Goal: Information Seeking & Learning: Learn about a topic

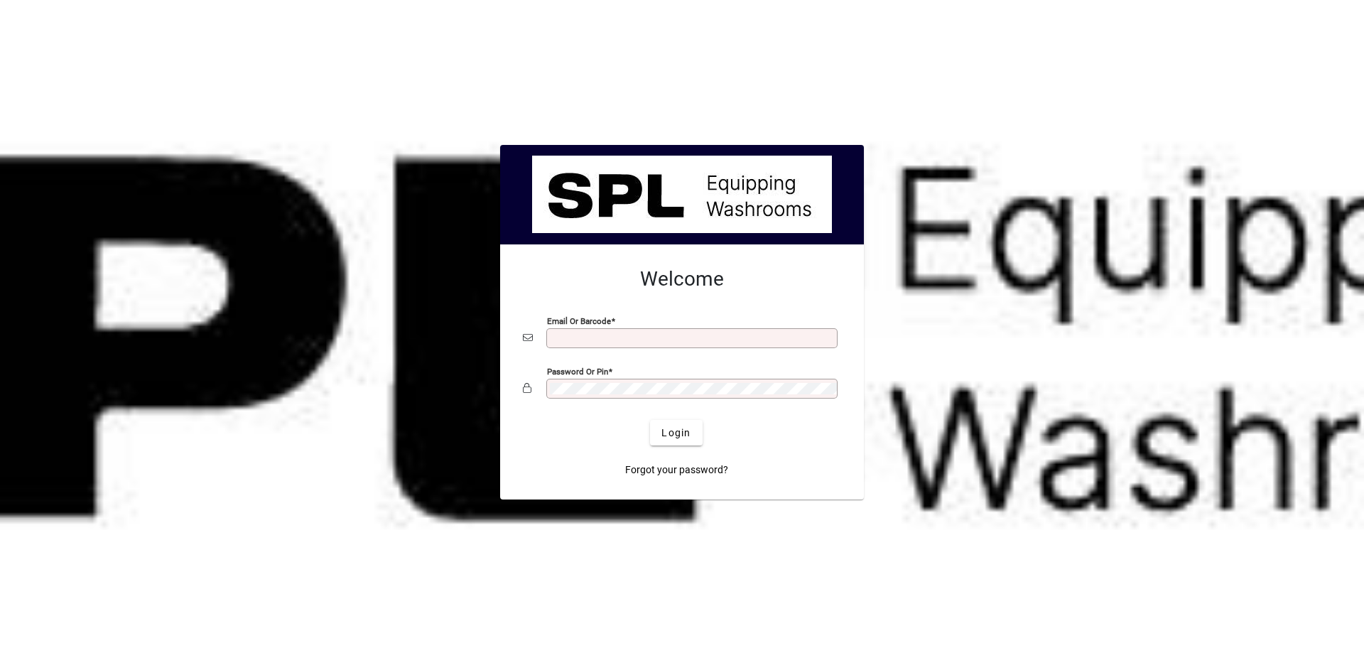
type input "**********"
click at [673, 425] on span "Login" at bounding box center [675, 432] width 29 height 15
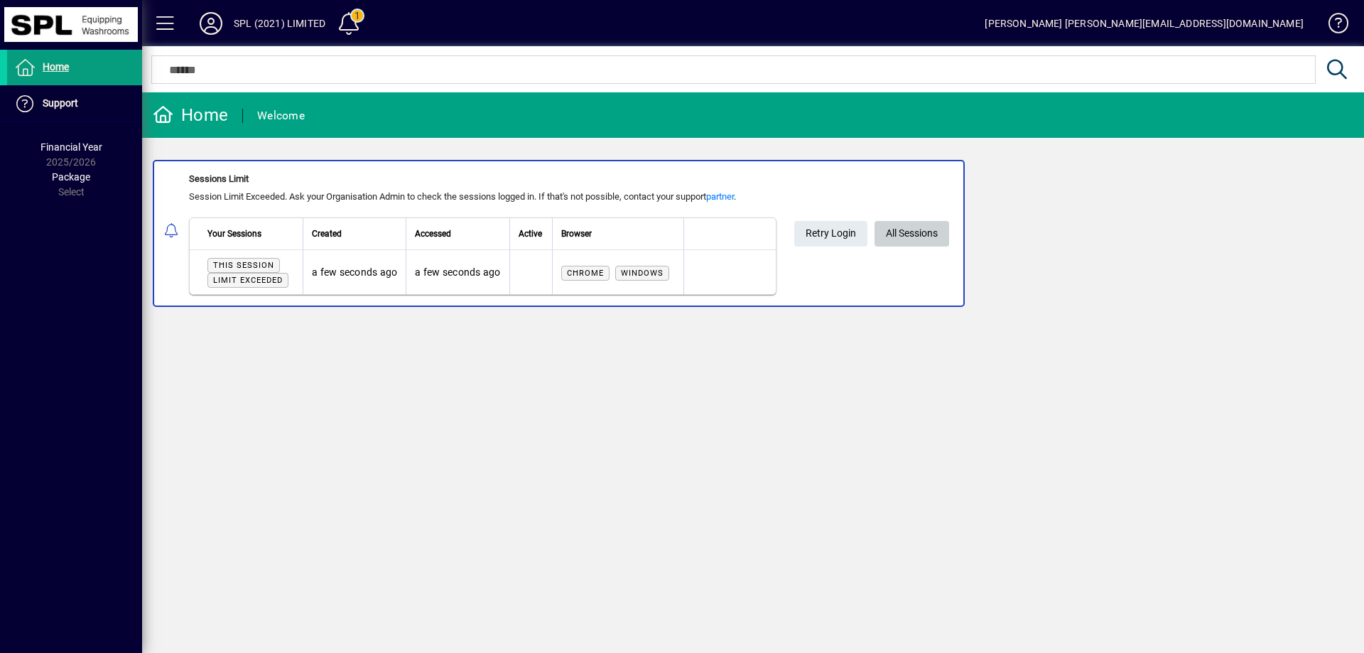
click at [902, 227] on span "All Sessions" at bounding box center [912, 233] width 52 height 23
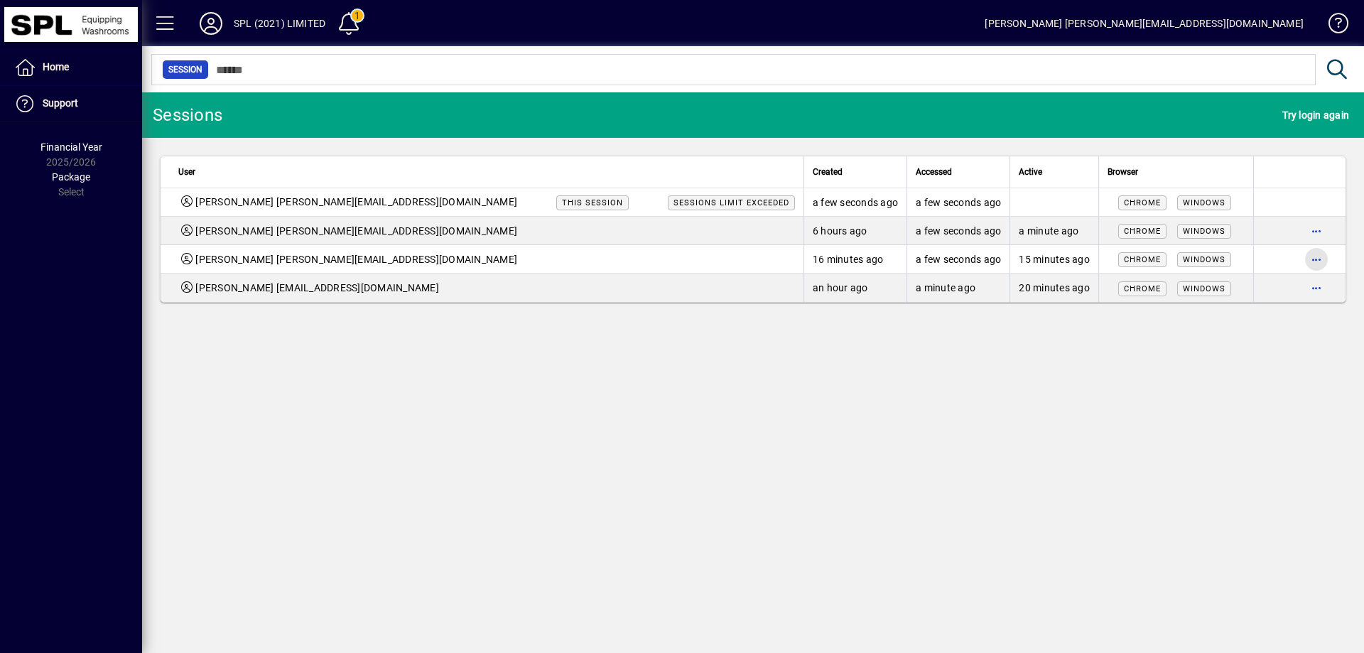
click at [1310, 255] on span "button" at bounding box center [1316, 259] width 34 height 34
click at [1287, 286] on span "Logout" at bounding box center [1256, 289] width 119 height 17
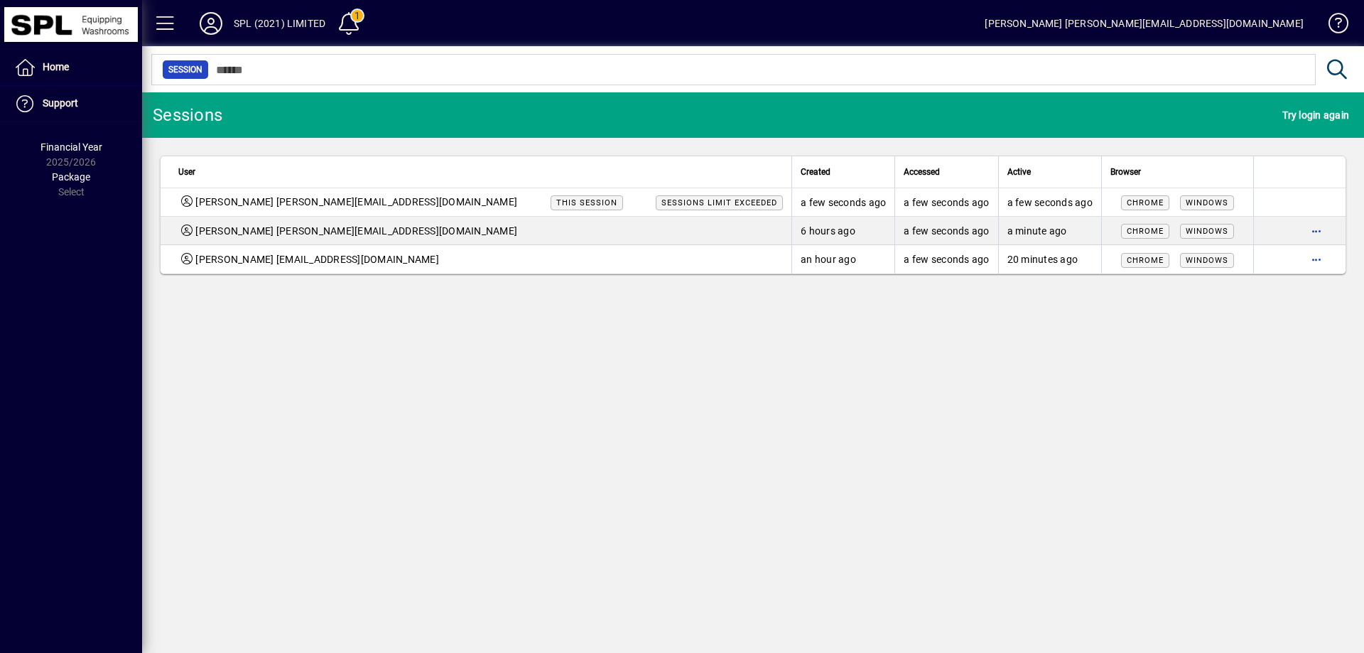
click at [55, 63] on span "Home" at bounding box center [56, 66] width 26 height 11
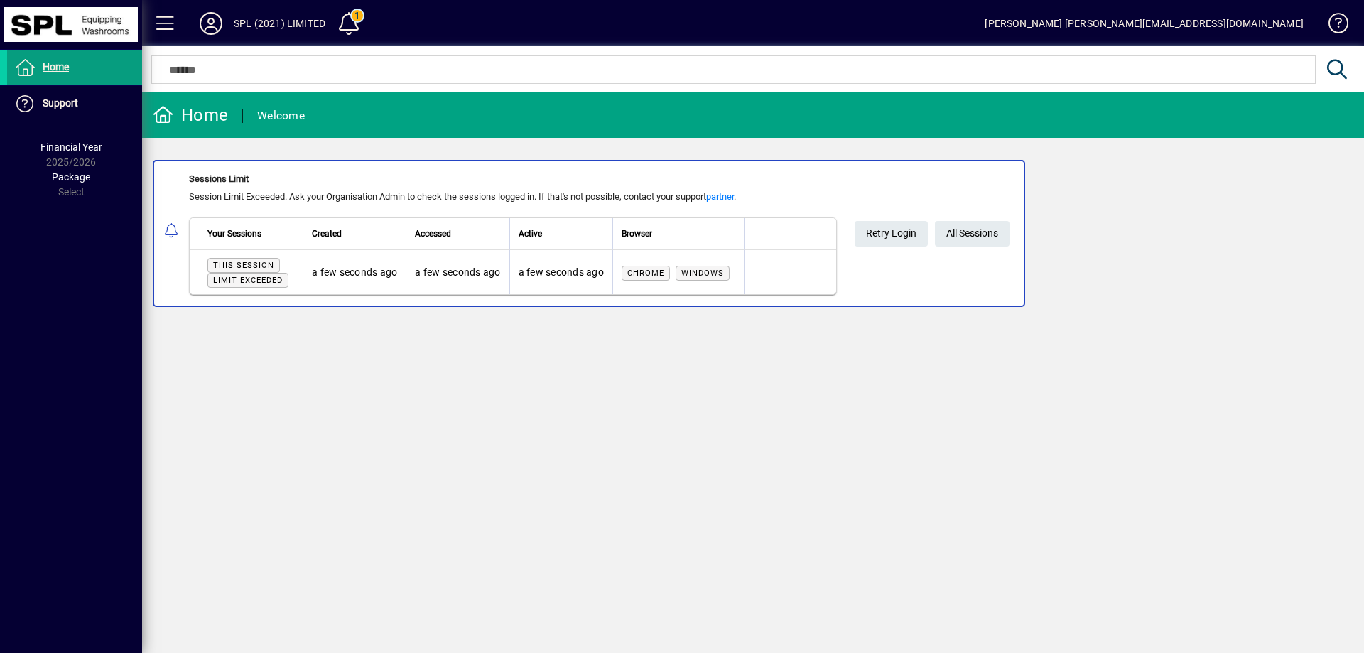
click at [907, 240] on span "Retry Login" at bounding box center [891, 233] width 50 height 23
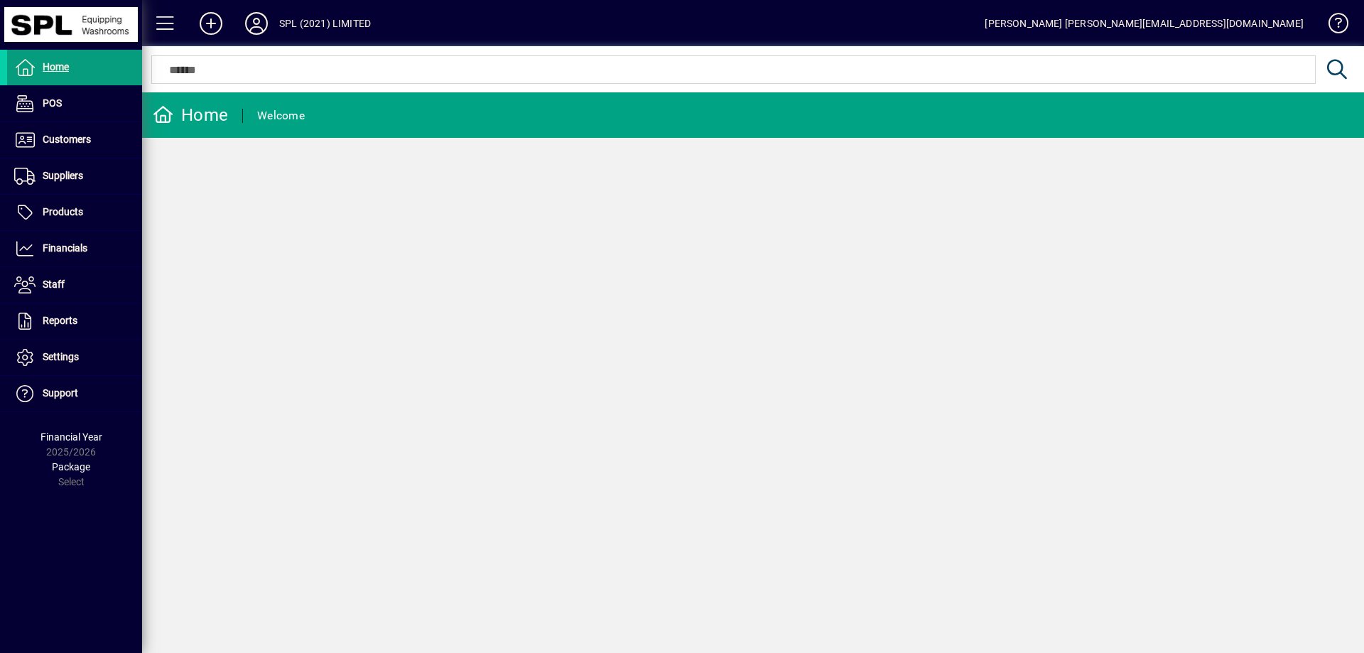
click at [68, 143] on span "Customers" at bounding box center [67, 139] width 48 height 11
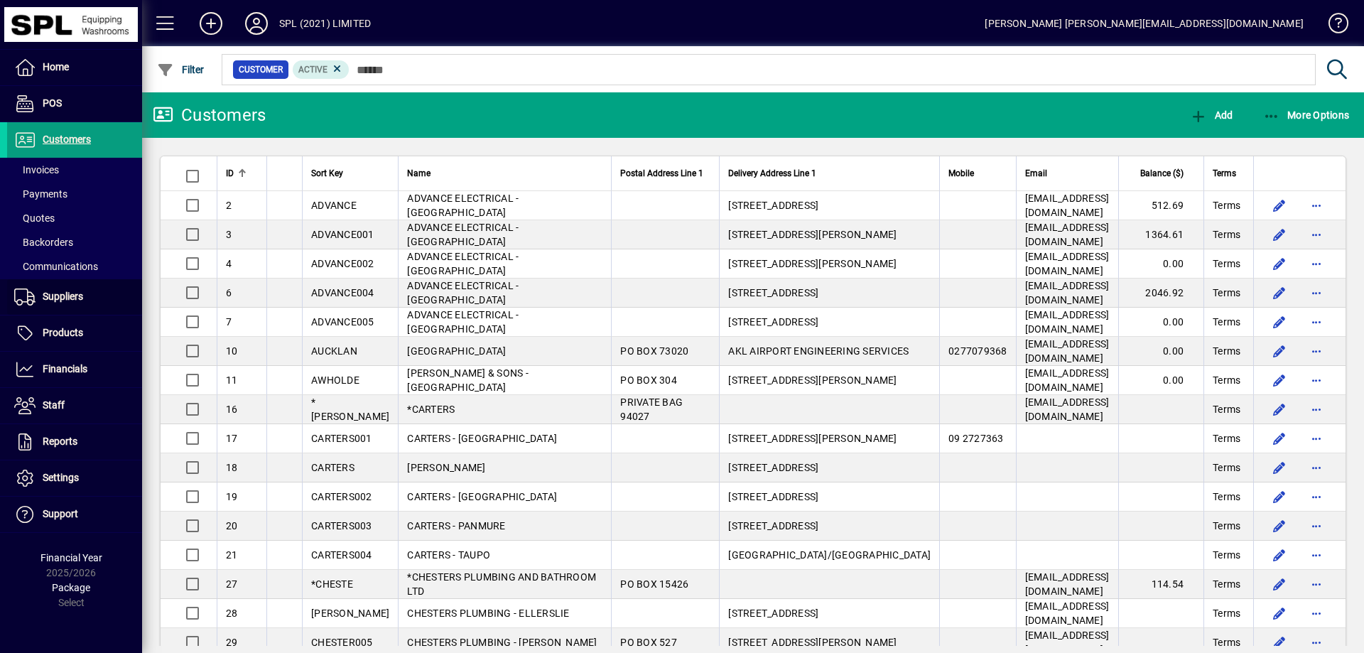
click at [78, 299] on span "Suppliers" at bounding box center [63, 295] width 40 height 11
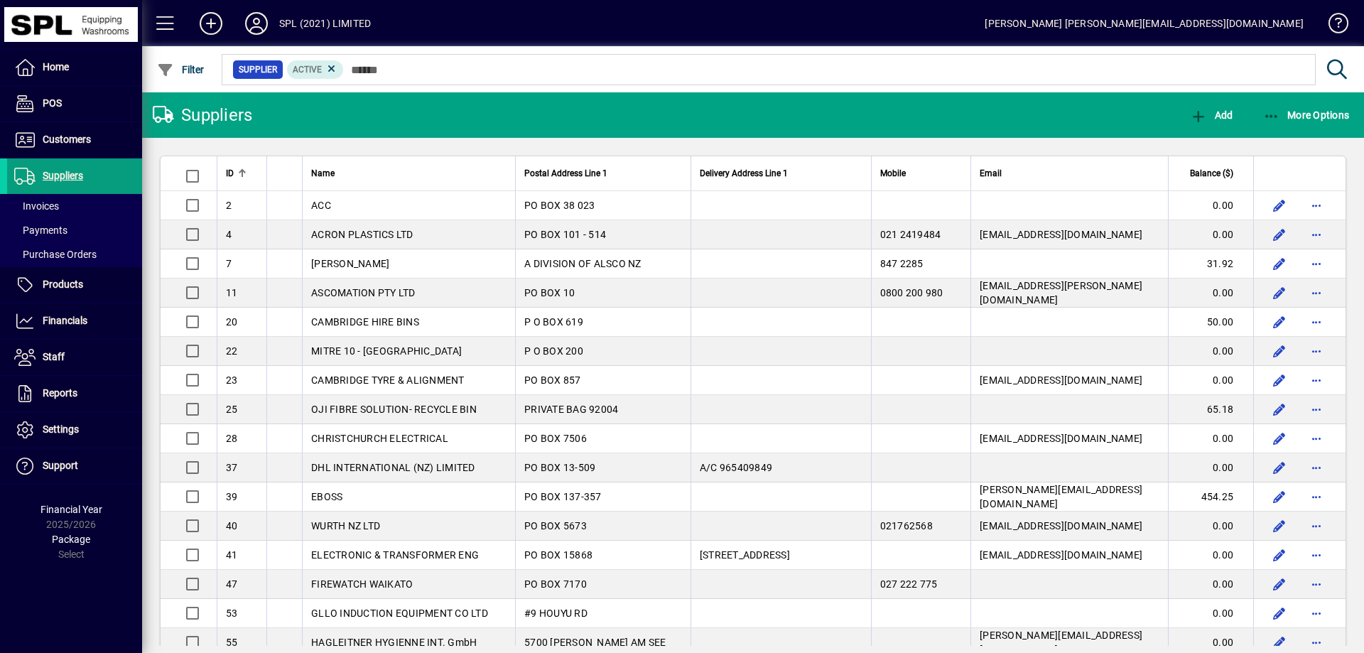
click at [92, 286] on span at bounding box center [74, 285] width 135 height 34
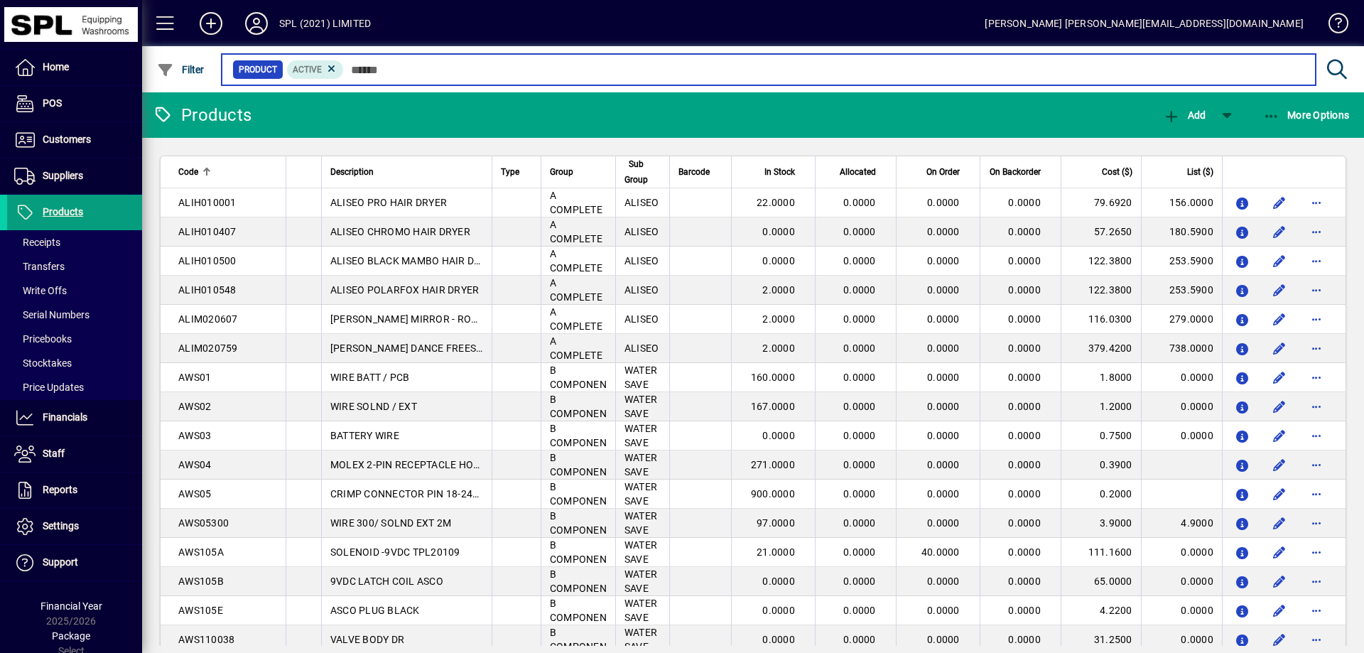
click at [381, 69] on input "text" at bounding box center [824, 70] width 960 height 20
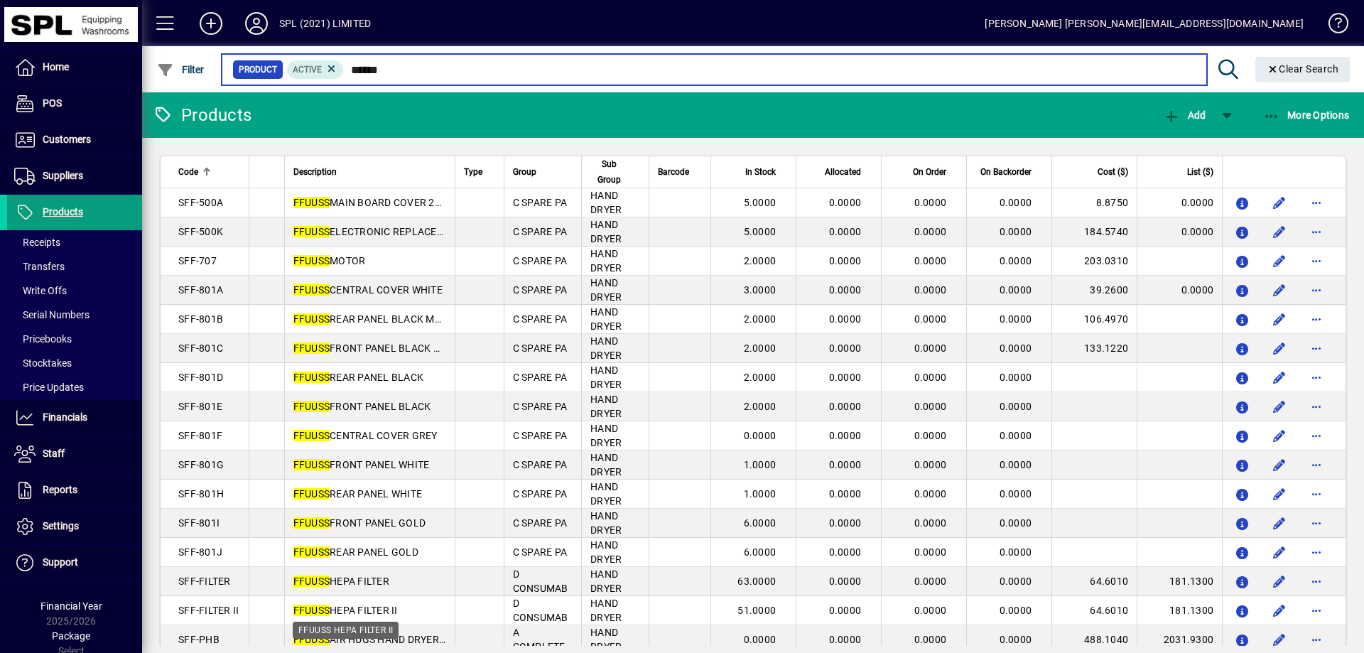
type input "******"
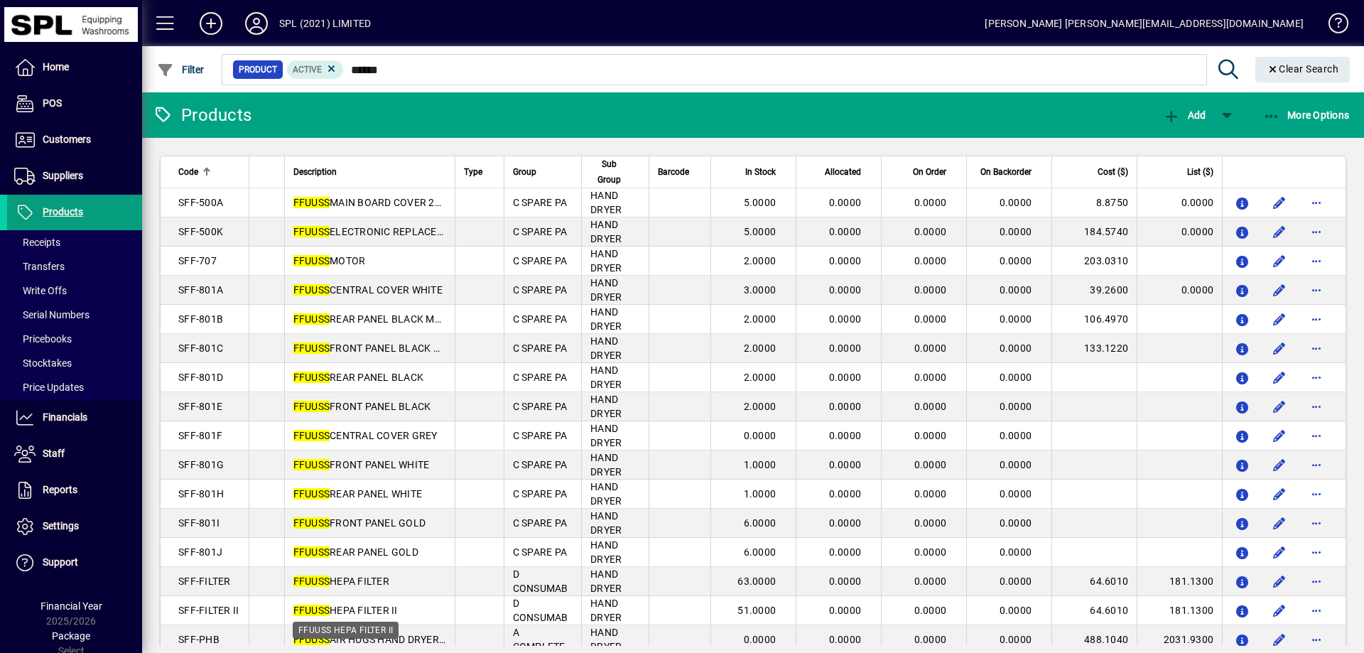
click at [320, 607] on em "FFUUSS" at bounding box center [311, 609] width 37 height 11
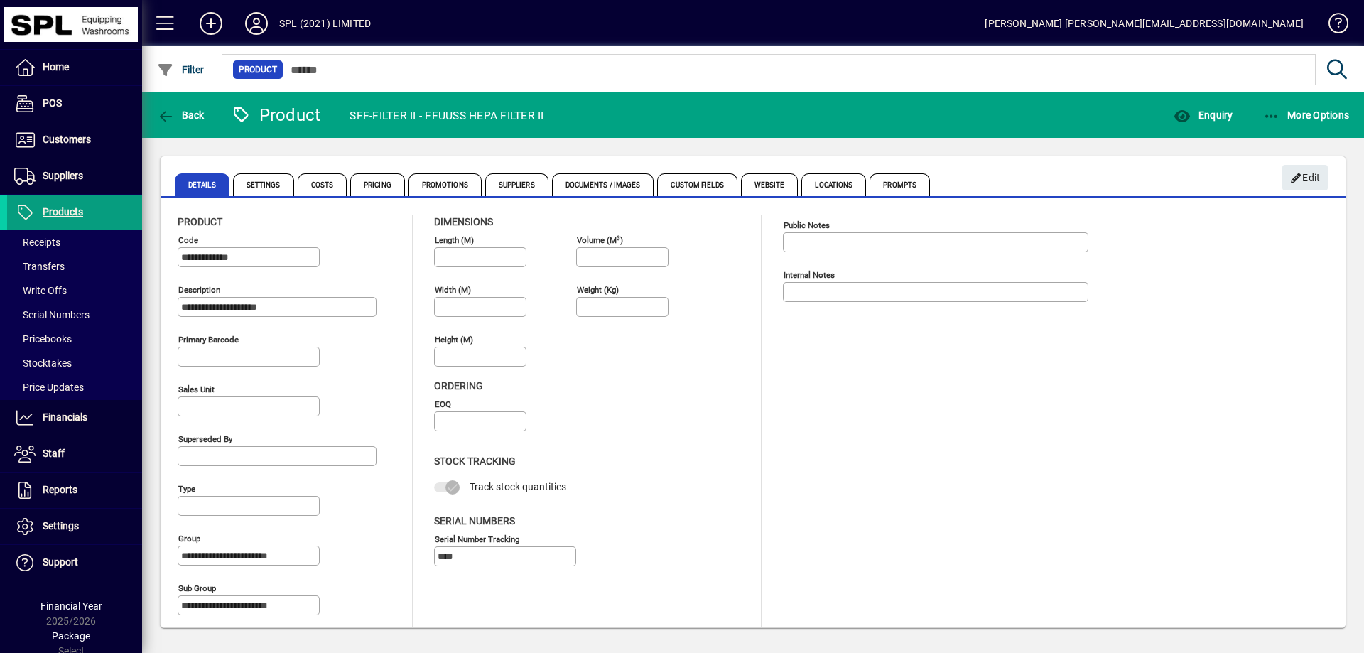
click at [323, 176] on span "Costs" at bounding box center [323, 184] width 50 height 23
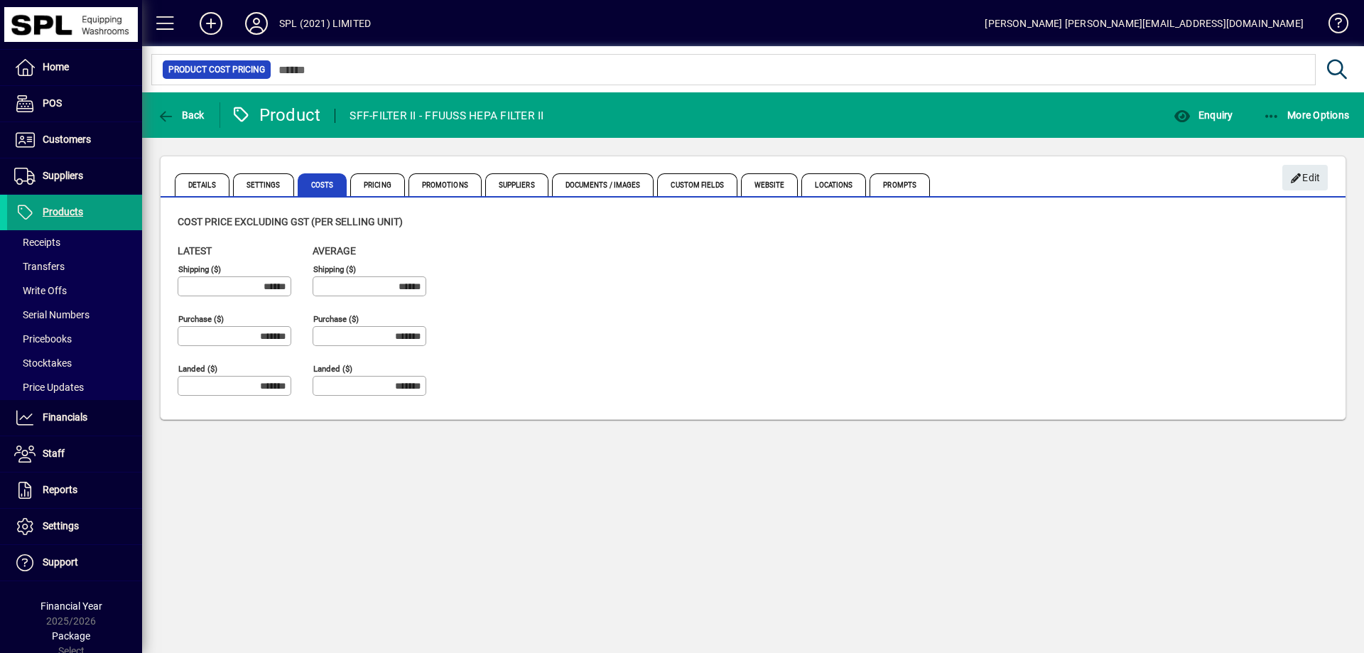
click at [376, 180] on span "Pricing" at bounding box center [377, 184] width 55 height 23
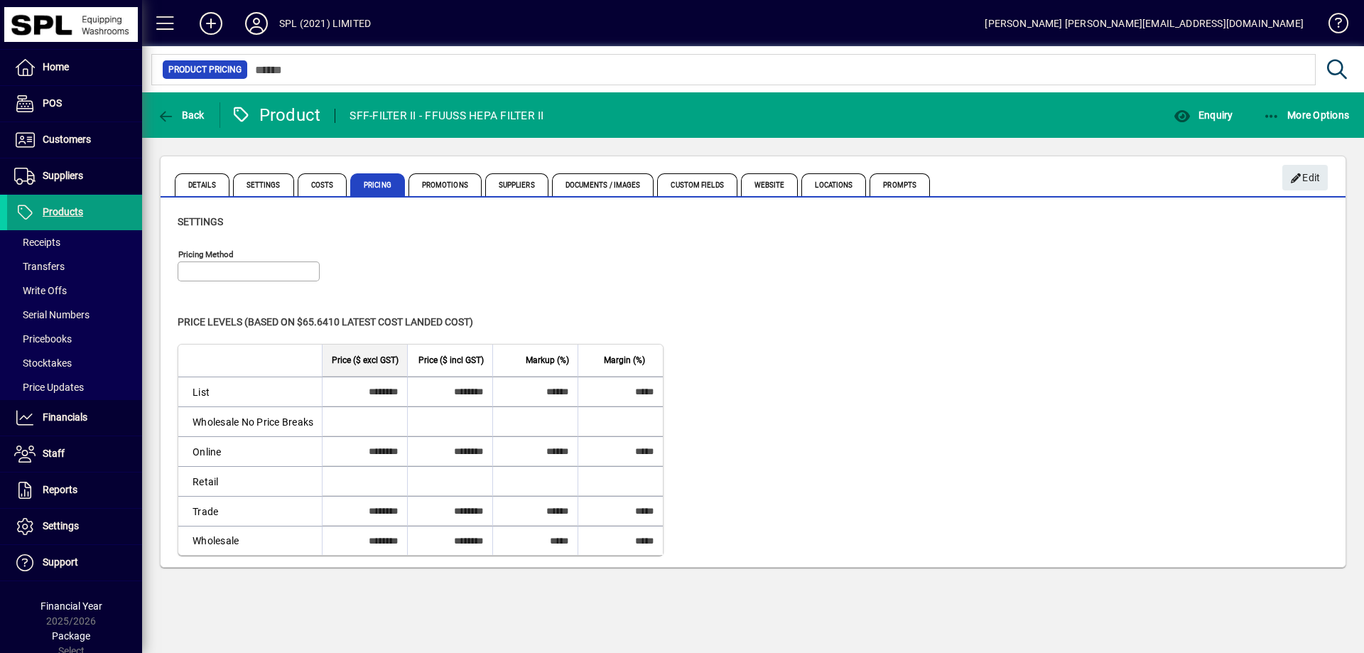
type input "**********"
click at [322, 188] on span "Costs" at bounding box center [323, 184] width 50 height 23
